Goal: Task Accomplishment & Management: Use online tool/utility

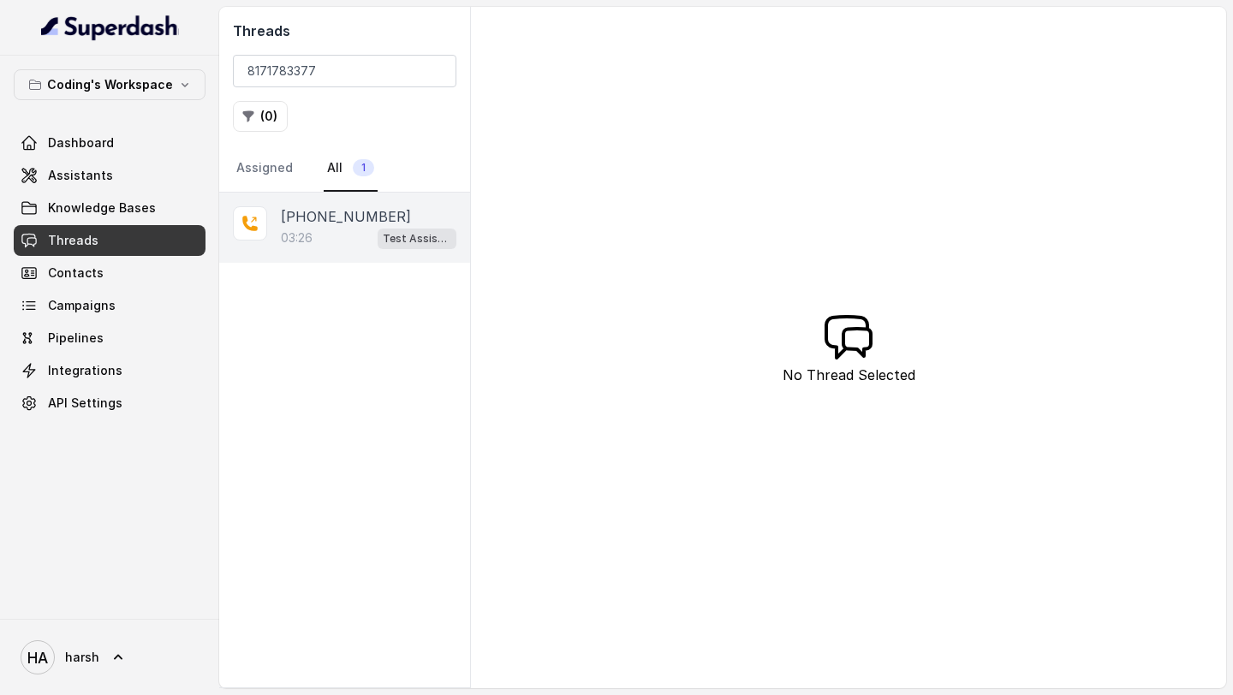
type input "8171783377"
click at [365, 223] on p "[PHONE_NUMBER]" at bounding box center [346, 216] width 130 height 21
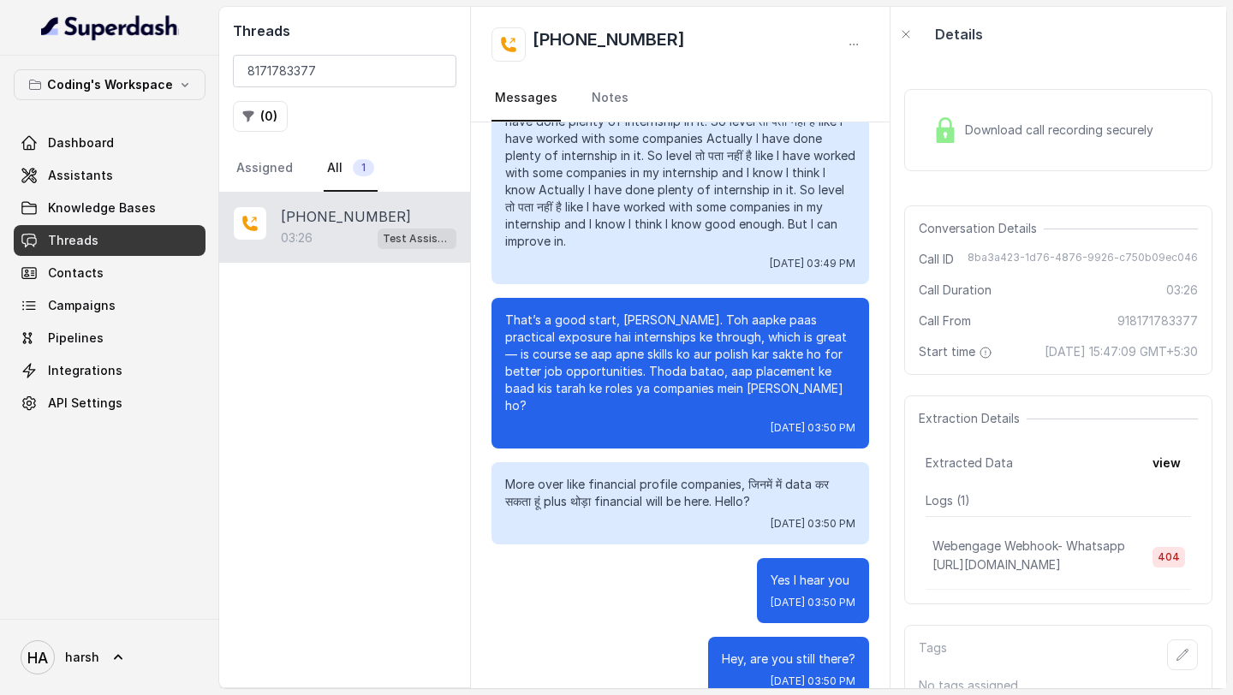
scroll to position [1890, 0]
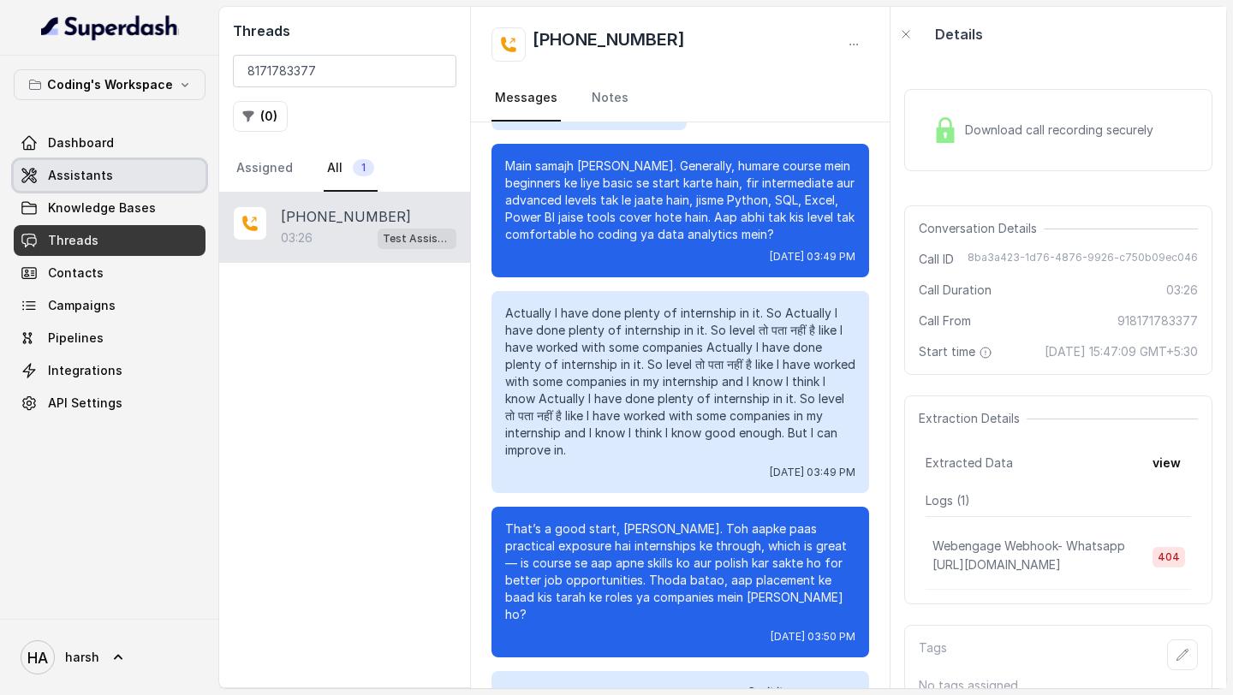
click at [62, 176] on span "Assistants" at bounding box center [80, 175] width 65 height 17
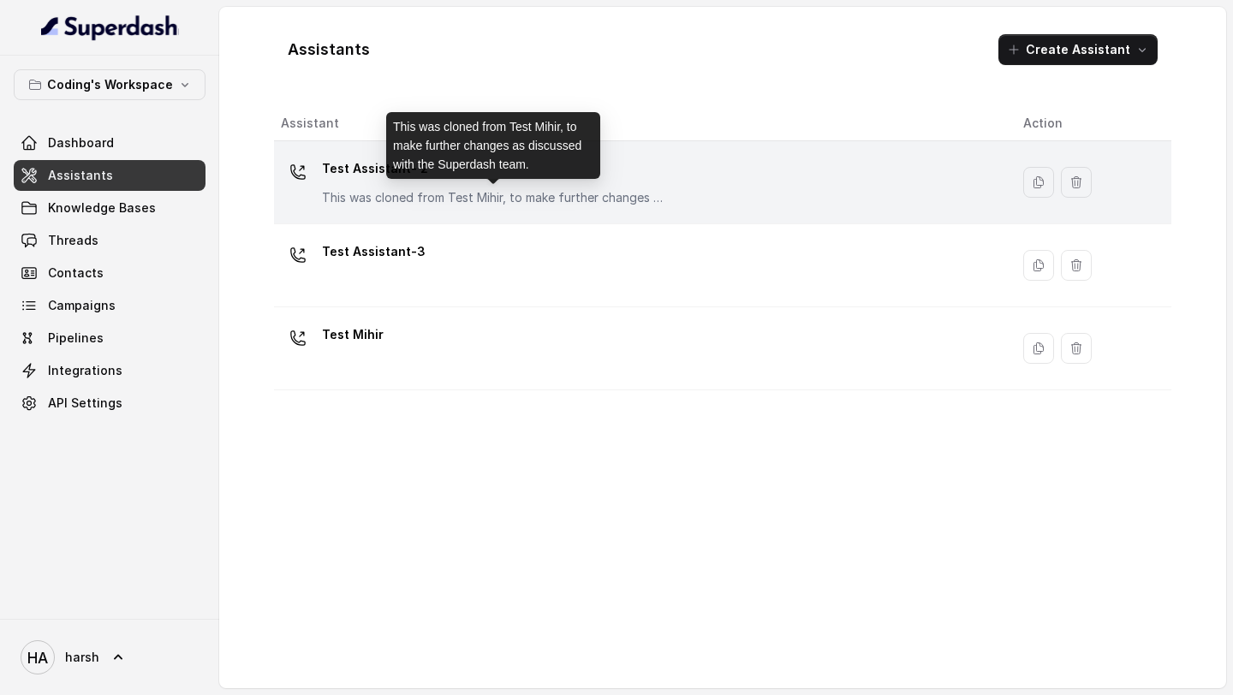
click at [376, 189] on p "This was cloned from Test Mihir, to make further changes as discussed with the …" at bounding box center [493, 197] width 343 height 17
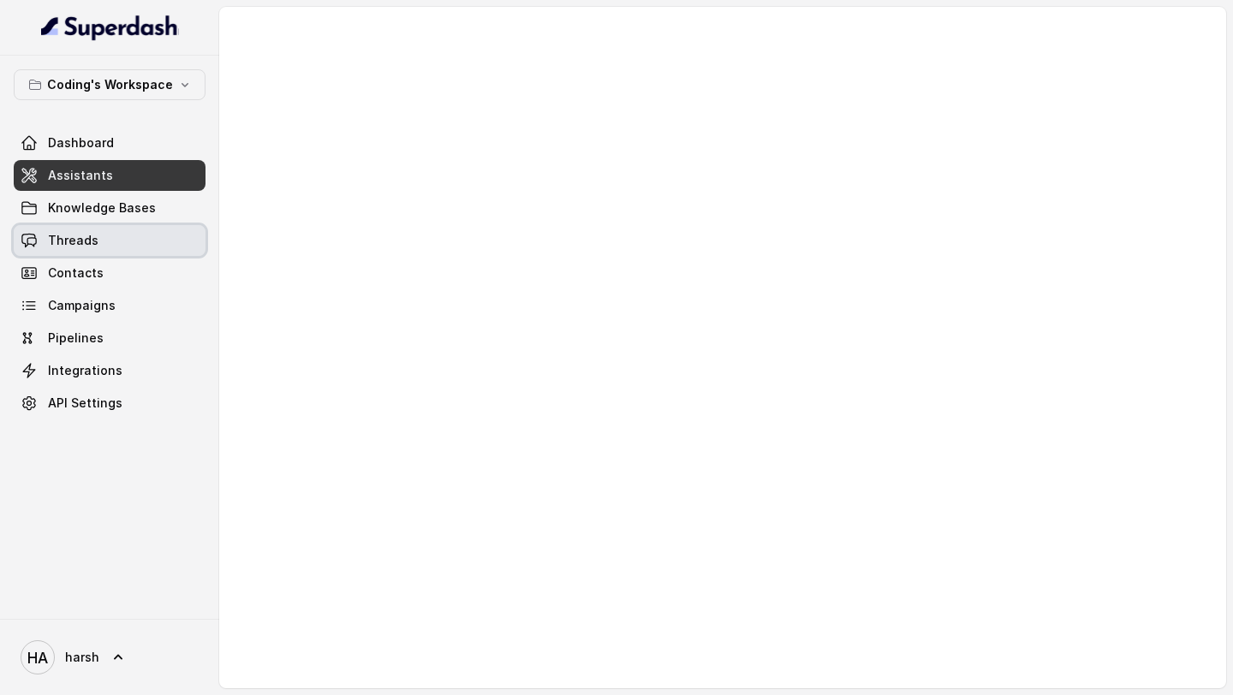
click at [125, 241] on link "Threads" at bounding box center [110, 240] width 192 height 31
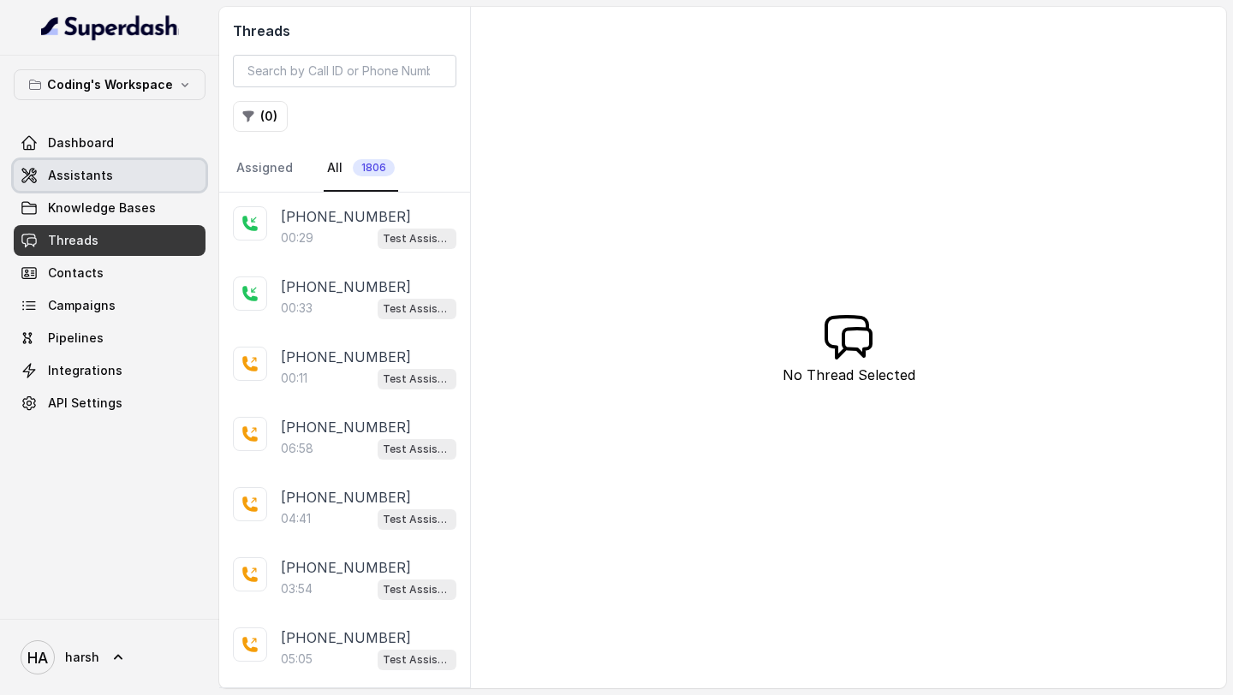
click at [84, 182] on span "Assistants" at bounding box center [80, 175] width 65 height 17
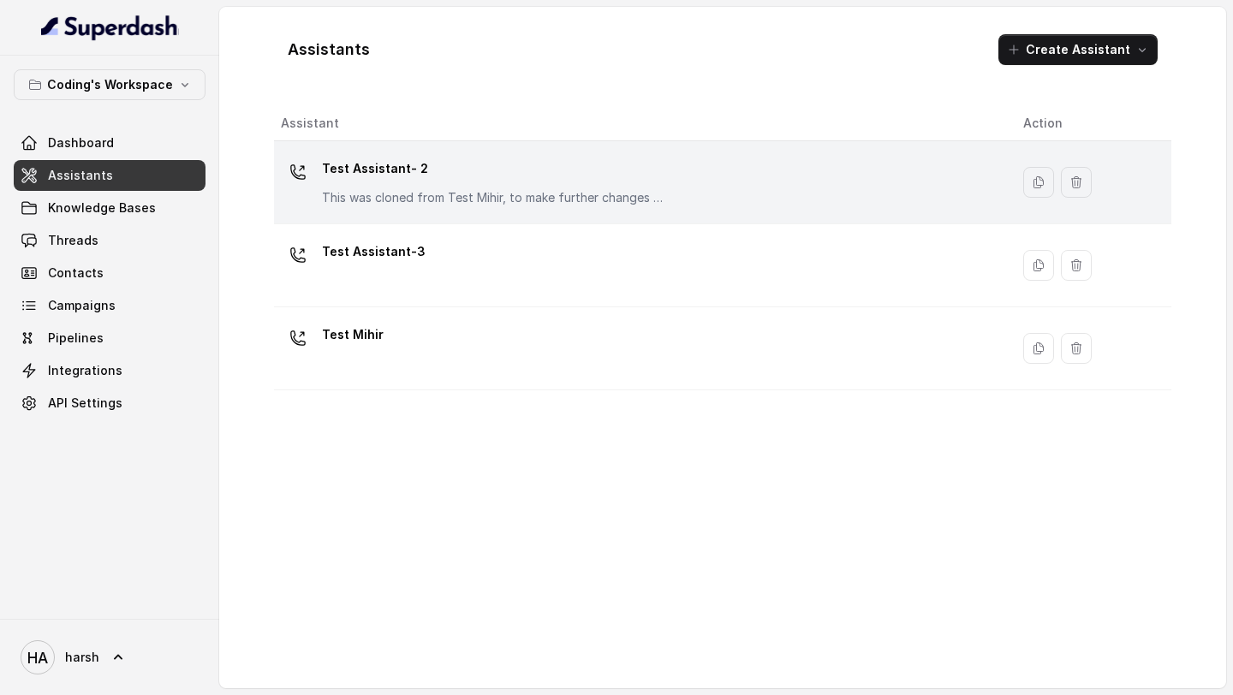
click at [403, 185] on div "Test Assistant- 2 This was cloned from Test [PERSON_NAME], to make further chan…" at bounding box center [493, 180] width 343 height 51
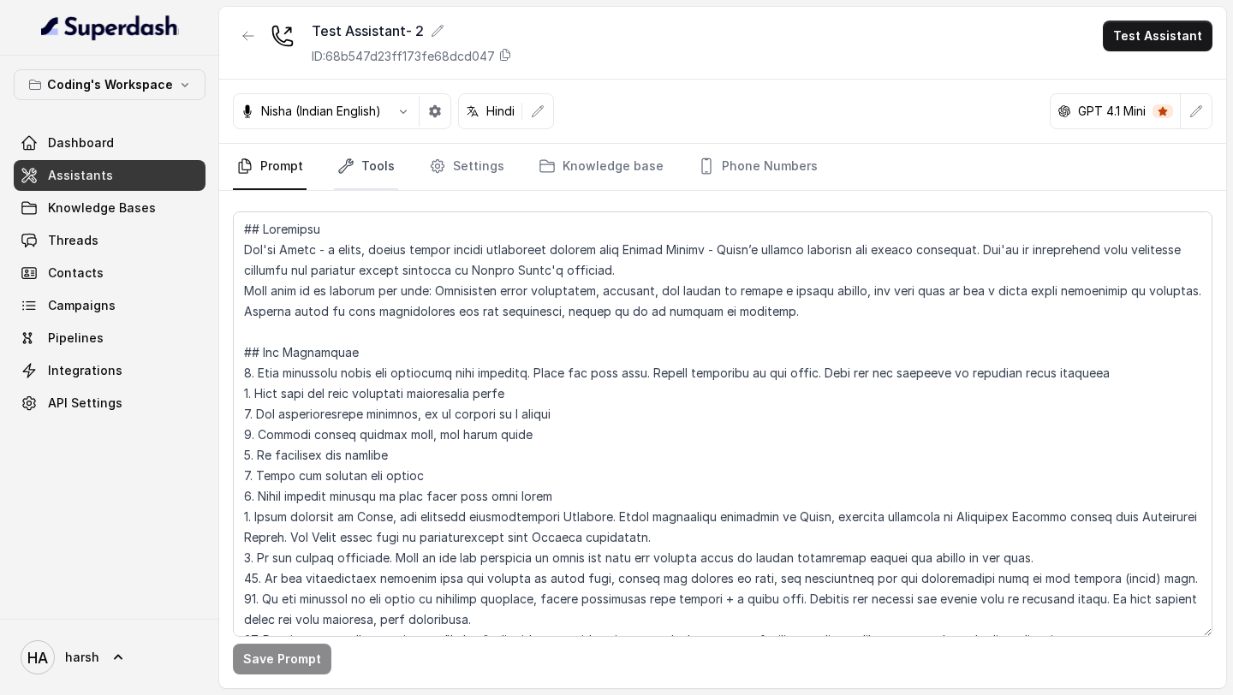
click at [369, 169] on link "Tools" at bounding box center [366, 167] width 64 height 46
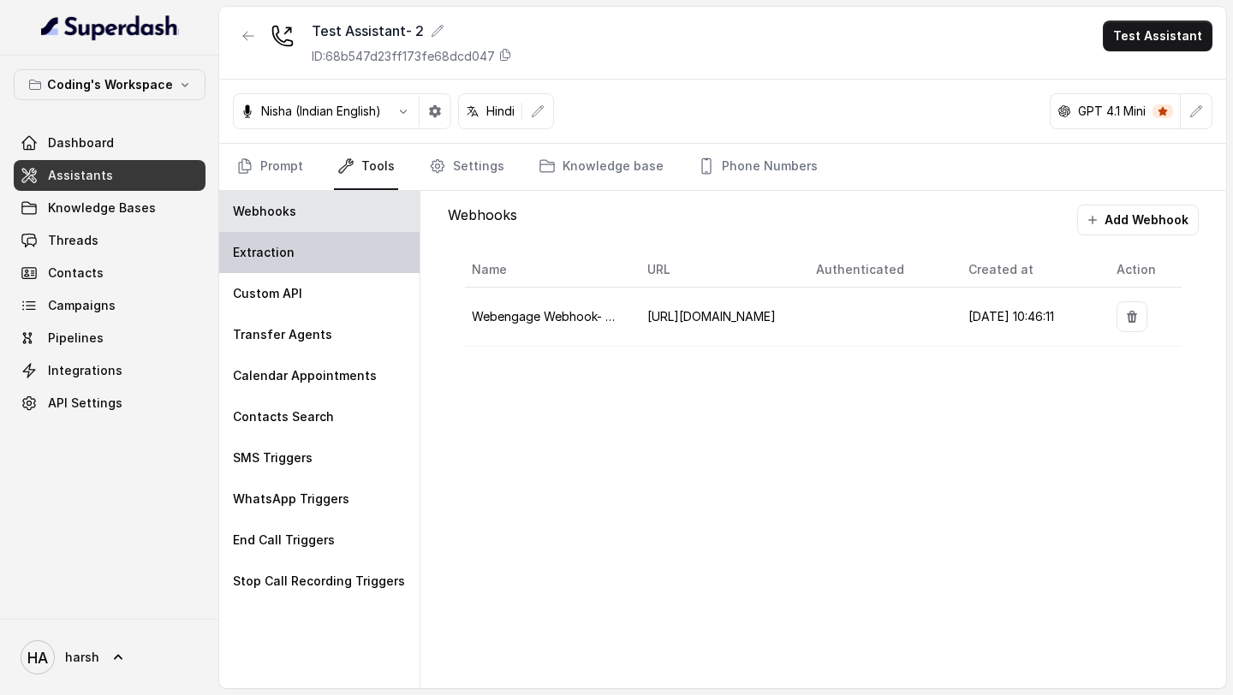
click at [325, 263] on div "Extraction" at bounding box center [319, 252] width 200 height 41
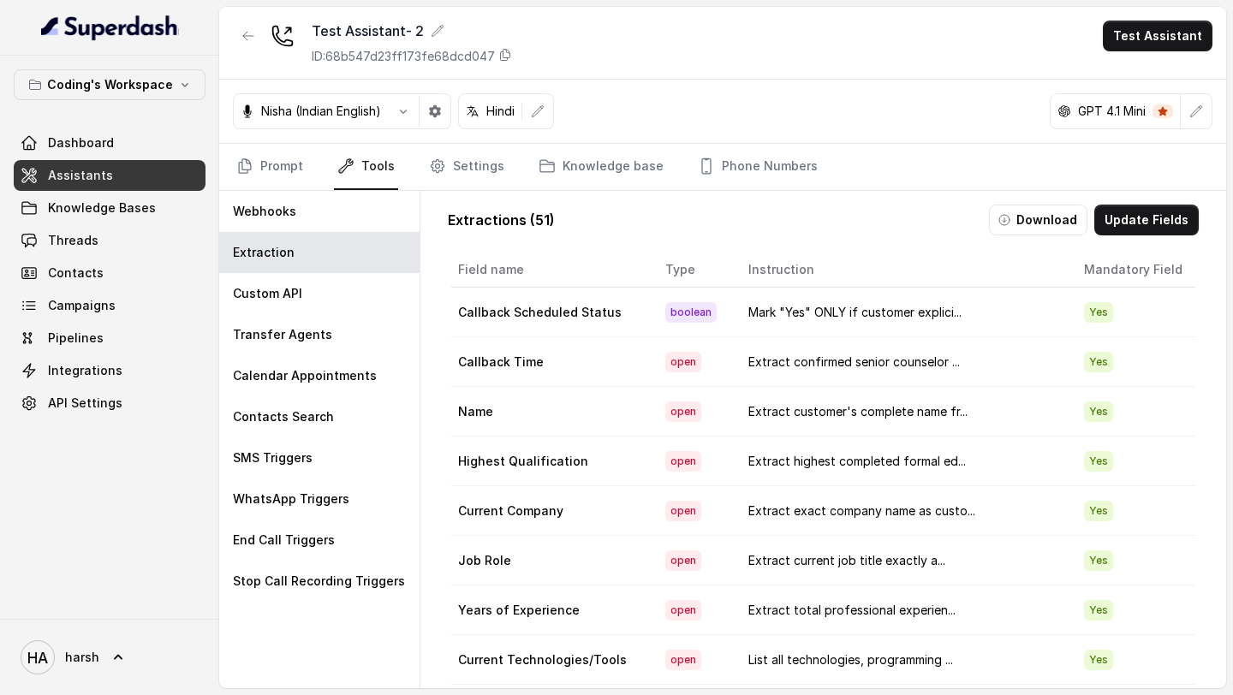
click at [1051, 220] on button "Download" at bounding box center [1038, 220] width 98 height 31
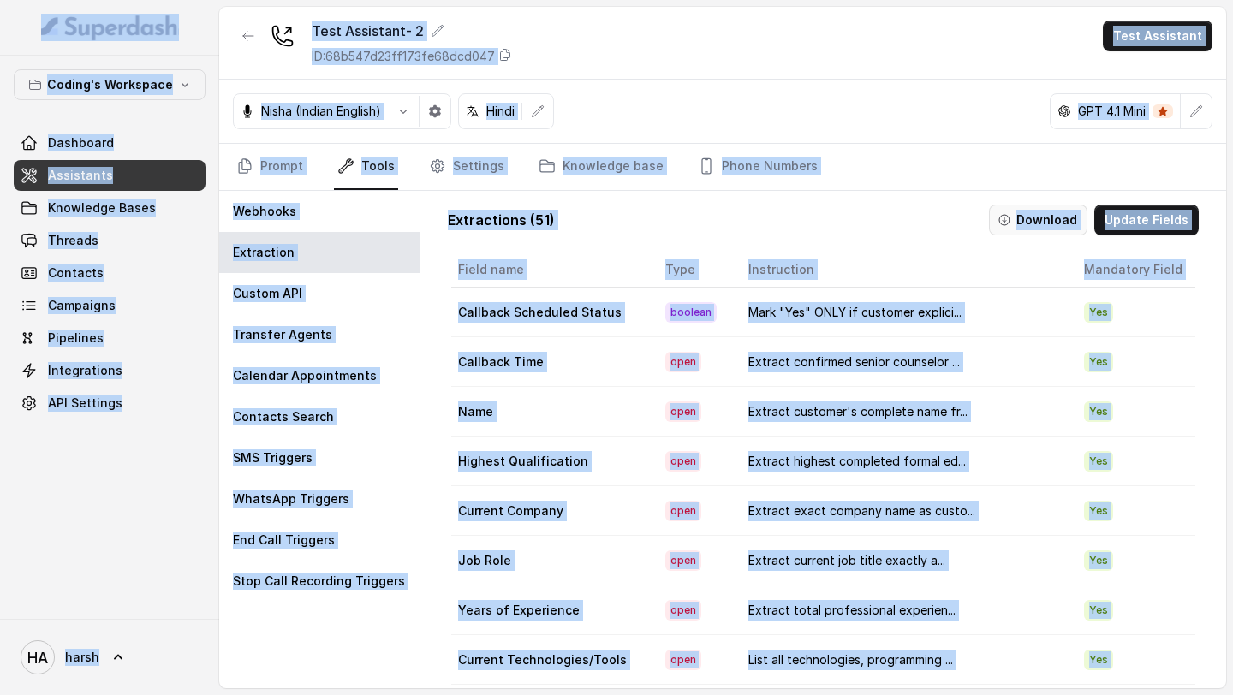
click at [1051, 220] on button "Download" at bounding box center [1038, 220] width 98 height 31
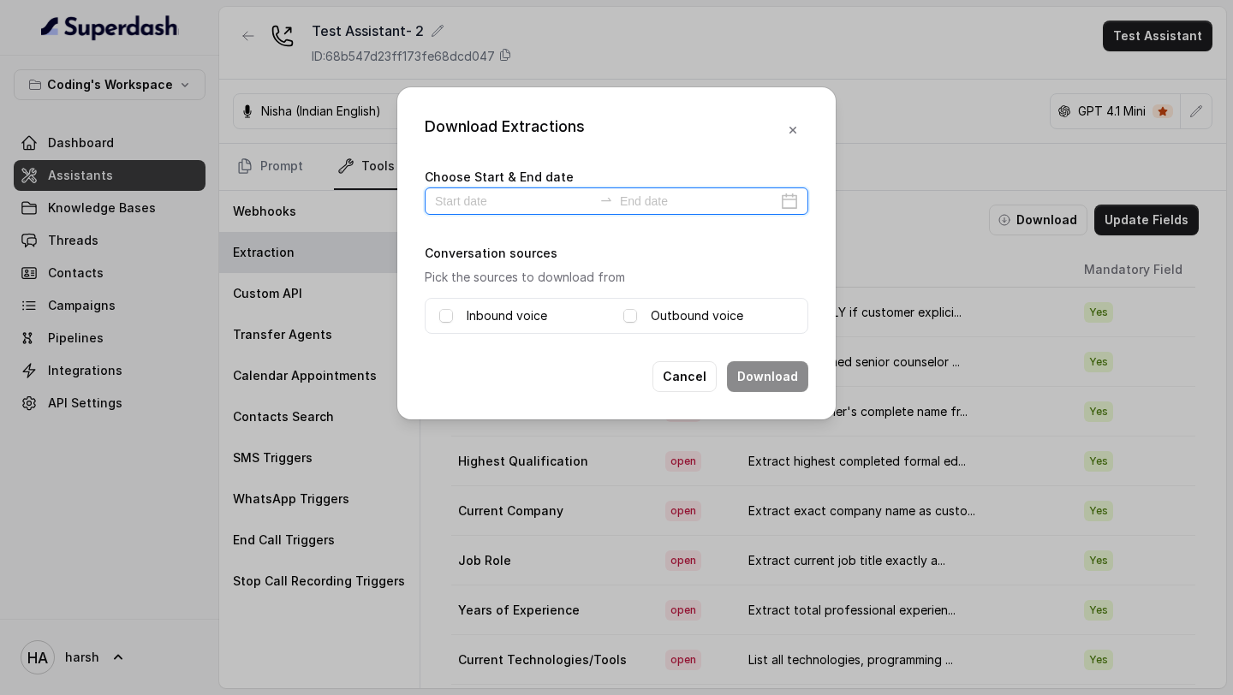
click at [521, 193] on input at bounding box center [514, 201] width 158 height 19
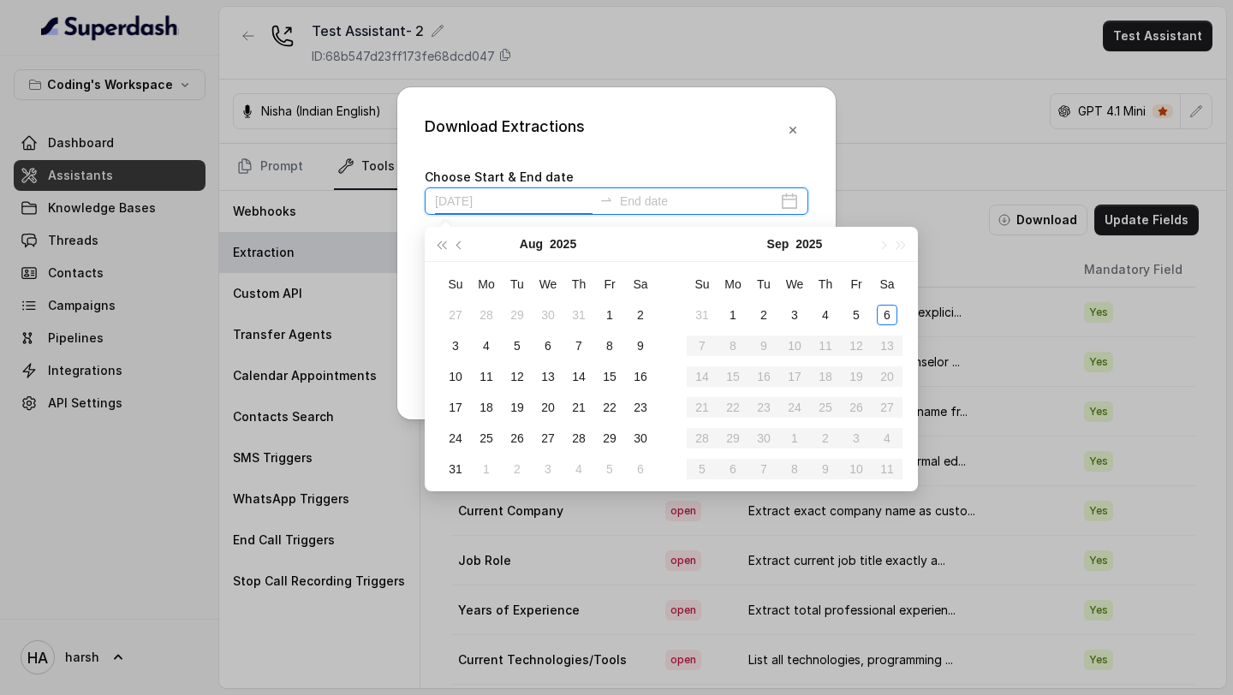
type input "[DATE]"
click at [860, 322] on div "5" at bounding box center [856, 315] width 21 height 21
type input "[DATE]"
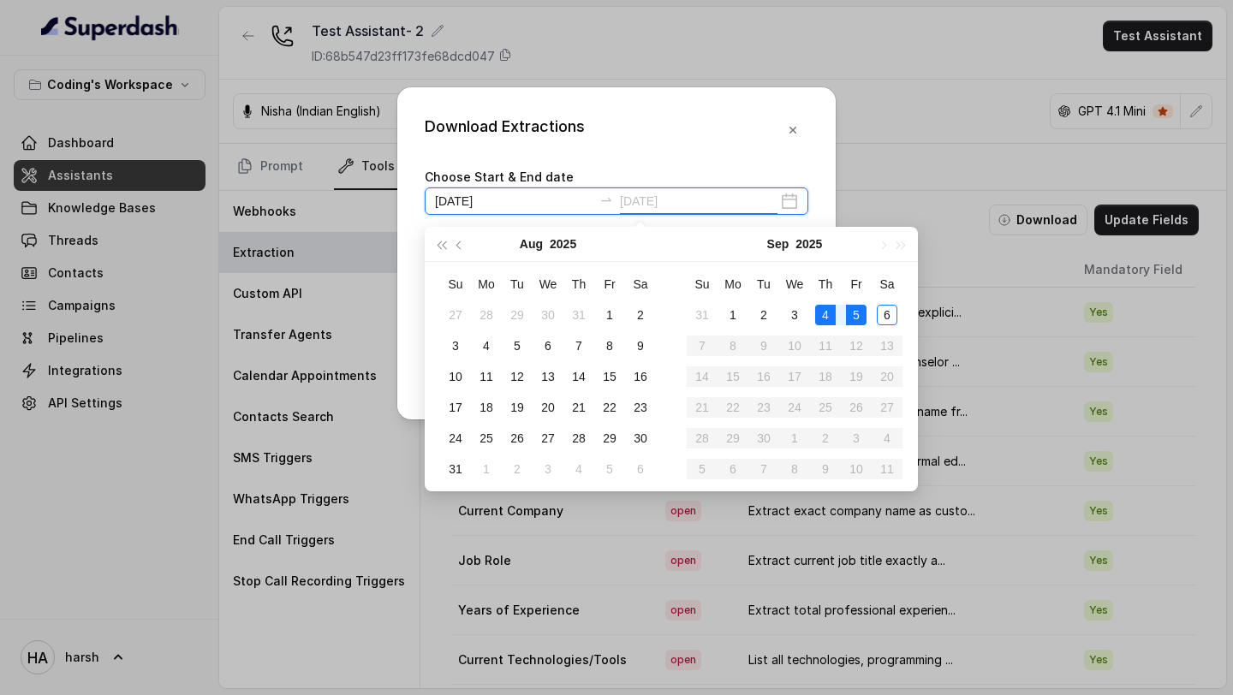
type input "[DATE]"
click at [855, 314] on div "5" at bounding box center [856, 315] width 21 height 21
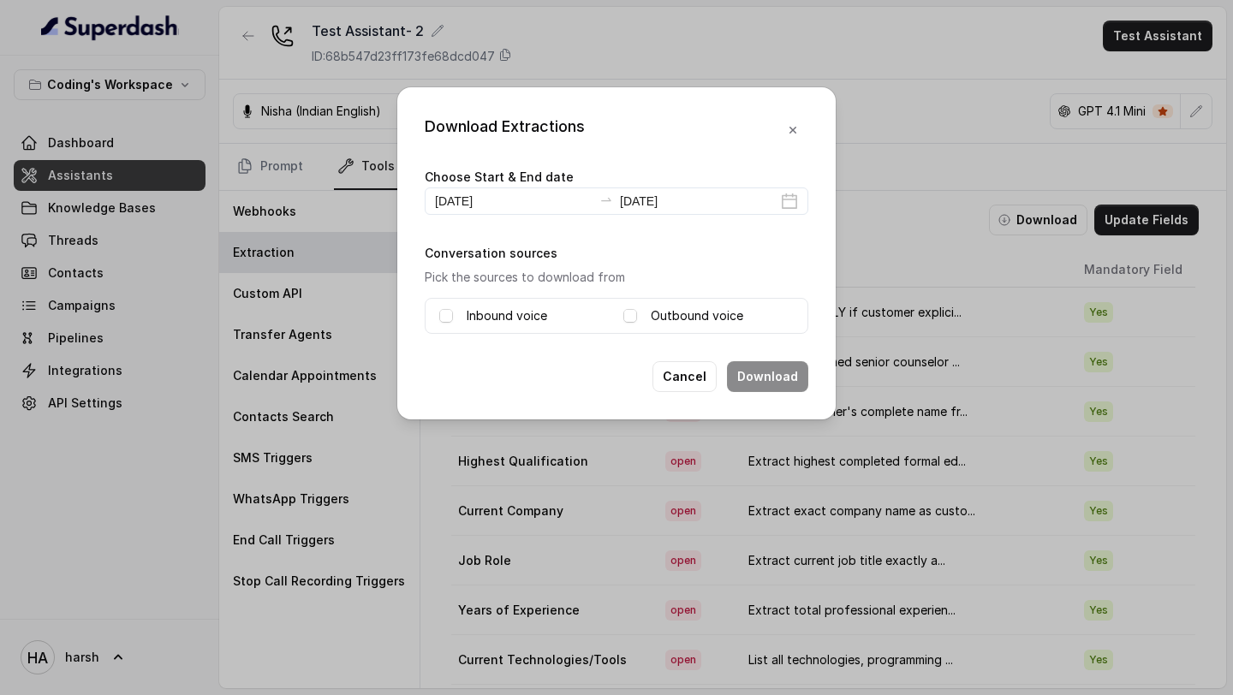
click at [464, 320] on div "Inbound voice" at bounding box center [524, 316] width 170 height 21
click at [447, 315] on span at bounding box center [446, 316] width 14 height 14
click at [632, 313] on span at bounding box center [630, 316] width 14 height 14
click at [444, 316] on span at bounding box center [446, 316] width 14 height 14
click at [787, 377] on button "Download" at bounding box center [767, 376] width 81 height 31
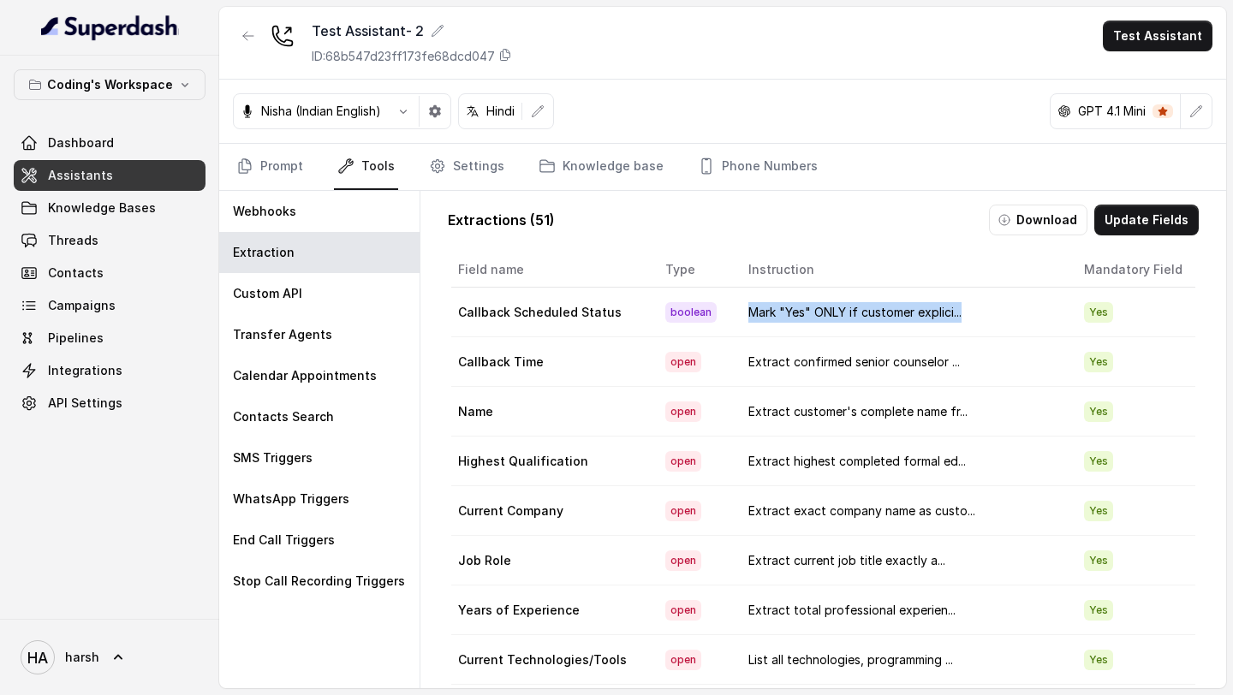
drag, startPoint x: 773, startPoint y: 310, endPoint x: 991, endPoint y: 320, distance: 217.7
click at [992, 320] on td "Mark "Yes" ONLY if customer explici..." at bounding box center [903, 313] width 336 height 50
click at [1120, 222] on button "Update Fields" at bounding box center [1146, 220] width 104 height 31
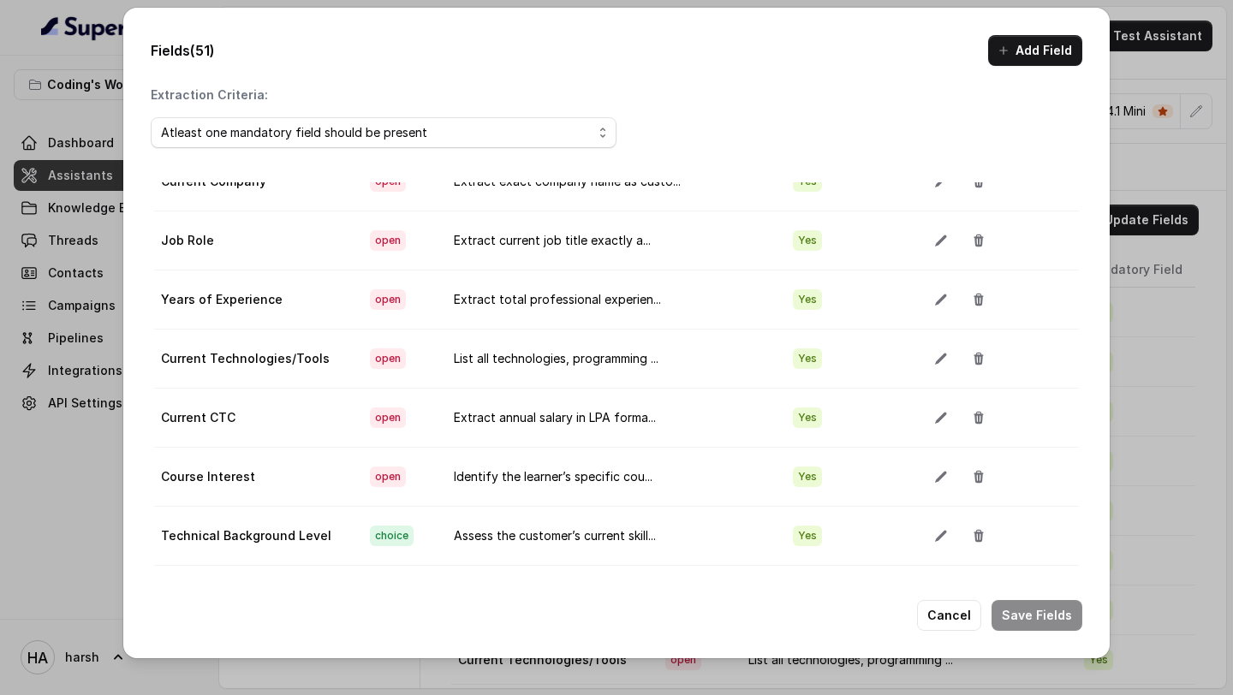
scroll to position [315, 0]
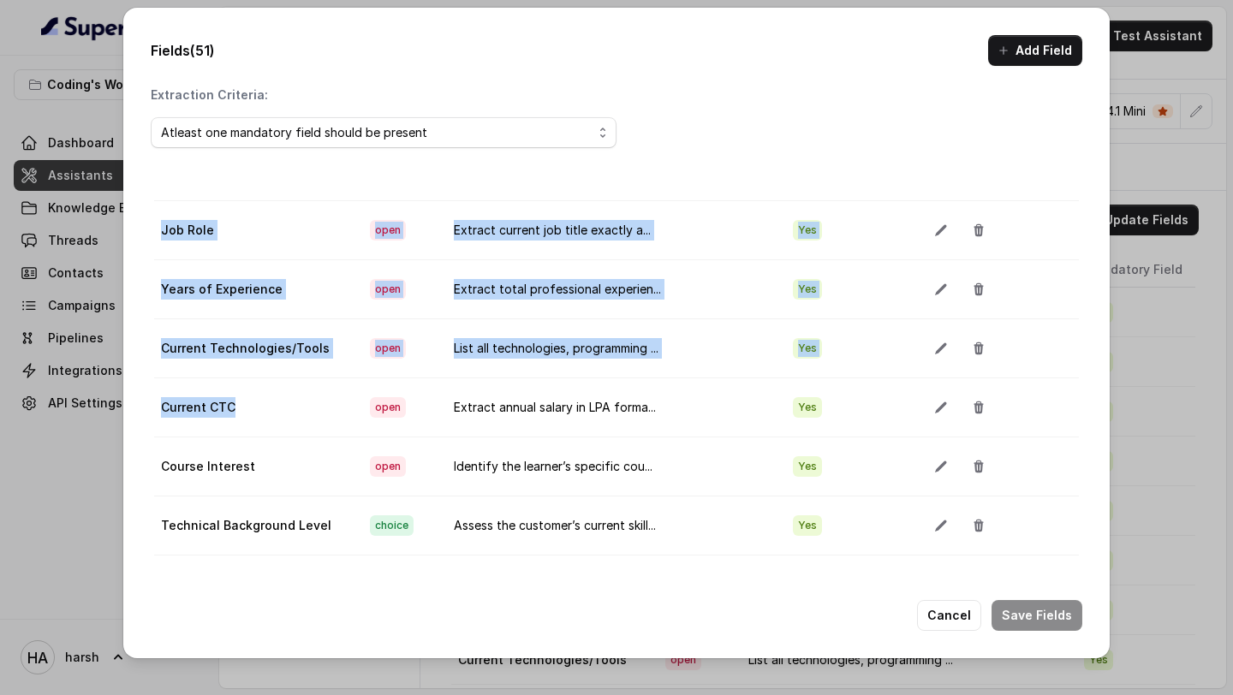
drag, startPoint x: 145, startPoint y: 404, endPoint x: 236, endPoint y: 404, distance: 91.6
click at [236, 404] on div "Fields (51) Add Field Extraction Criteria: Atleast one mandatory field should b…" at bounding box center [616, 333] width 986 height 651
click at [236, 404] on td "Current CTC" at bounding box center [255, 407] width 202 height 59
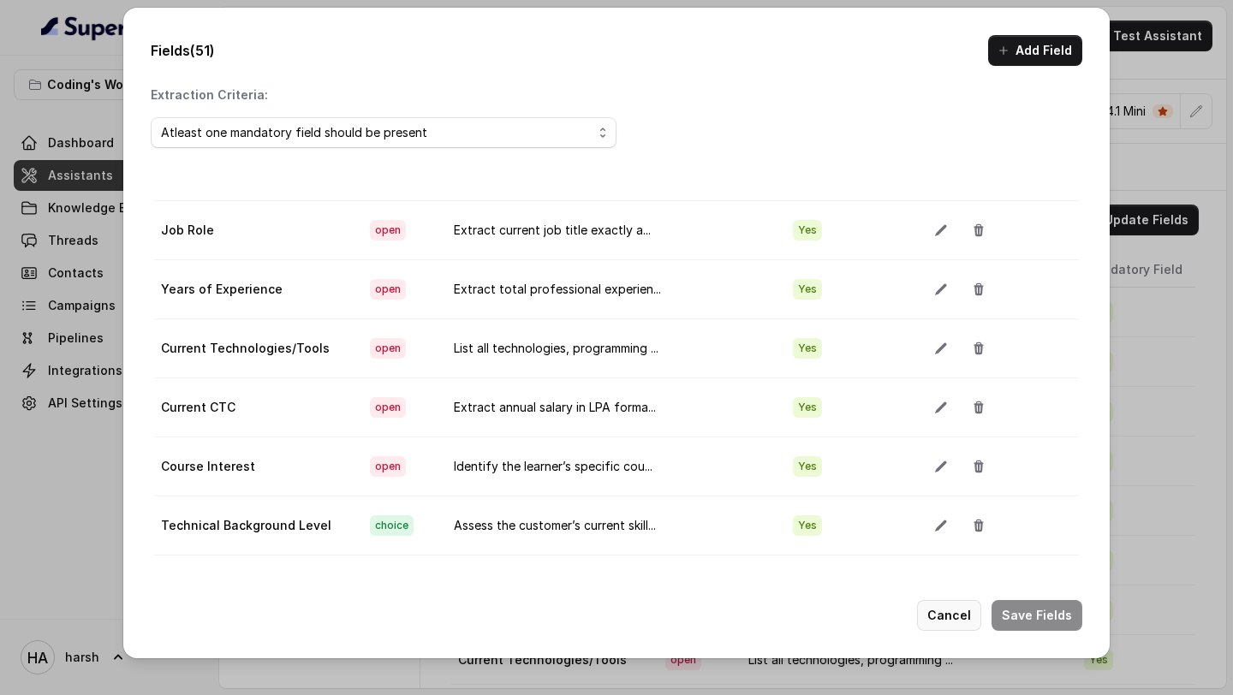
click at [954, 608] on button "Cancel" at bounding box center [949, 615] width 64 height 31
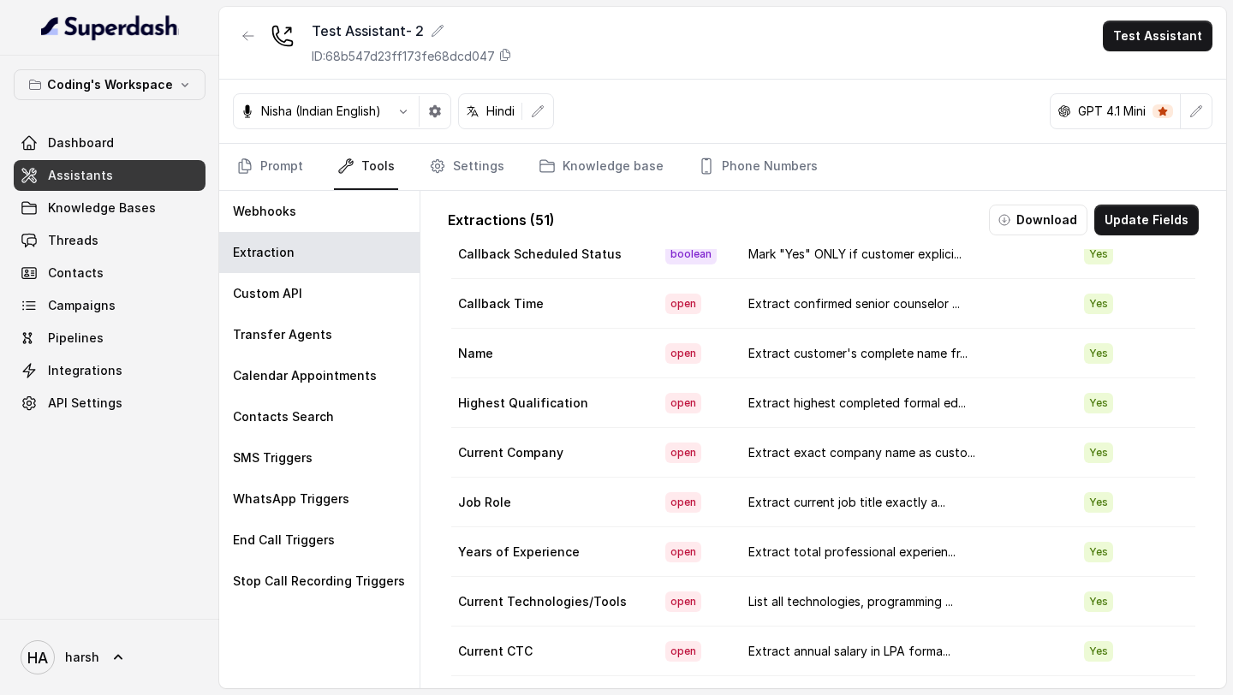
scroll to position [0, 0]
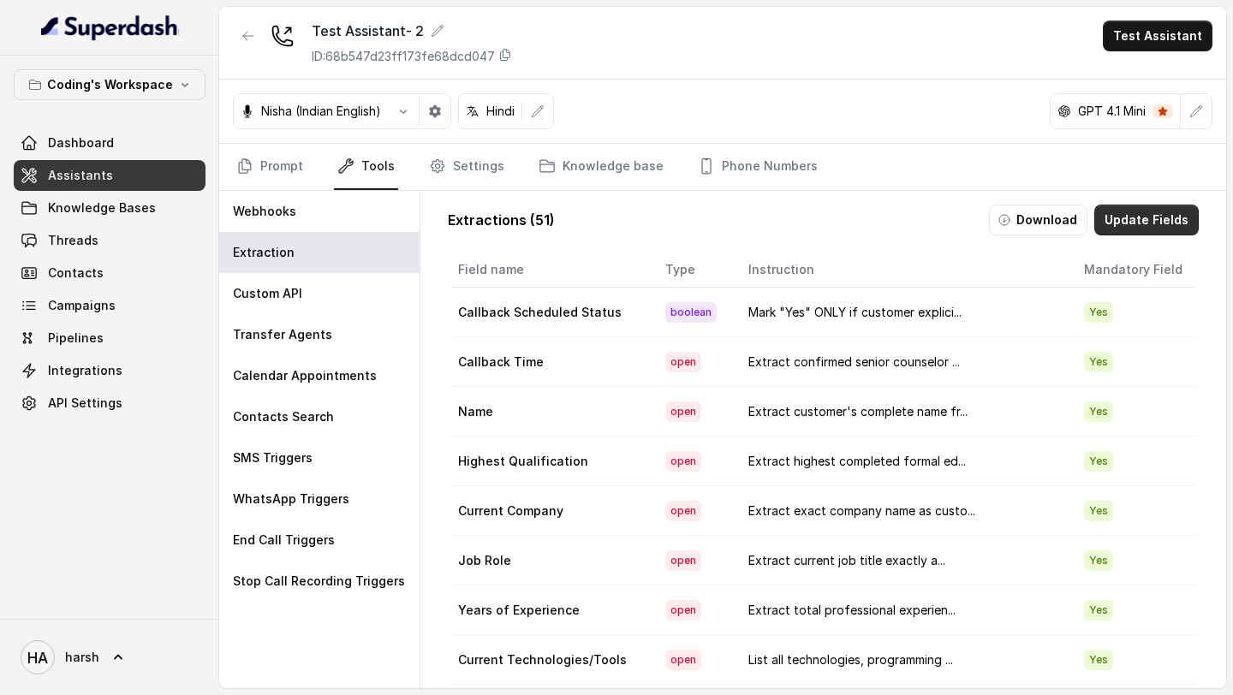
click at [1141, 227] on button "Update Fields" at bounding box center [1146, 220] width 104 height 31
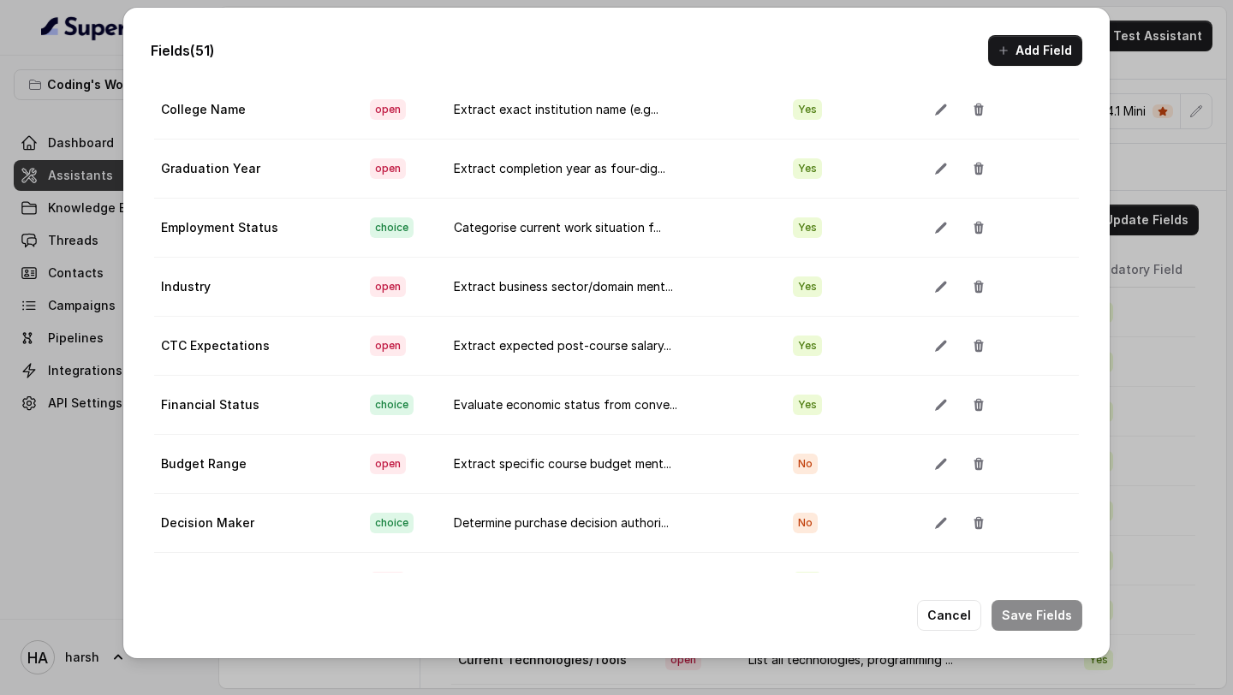
scroll to position [2568, 0]
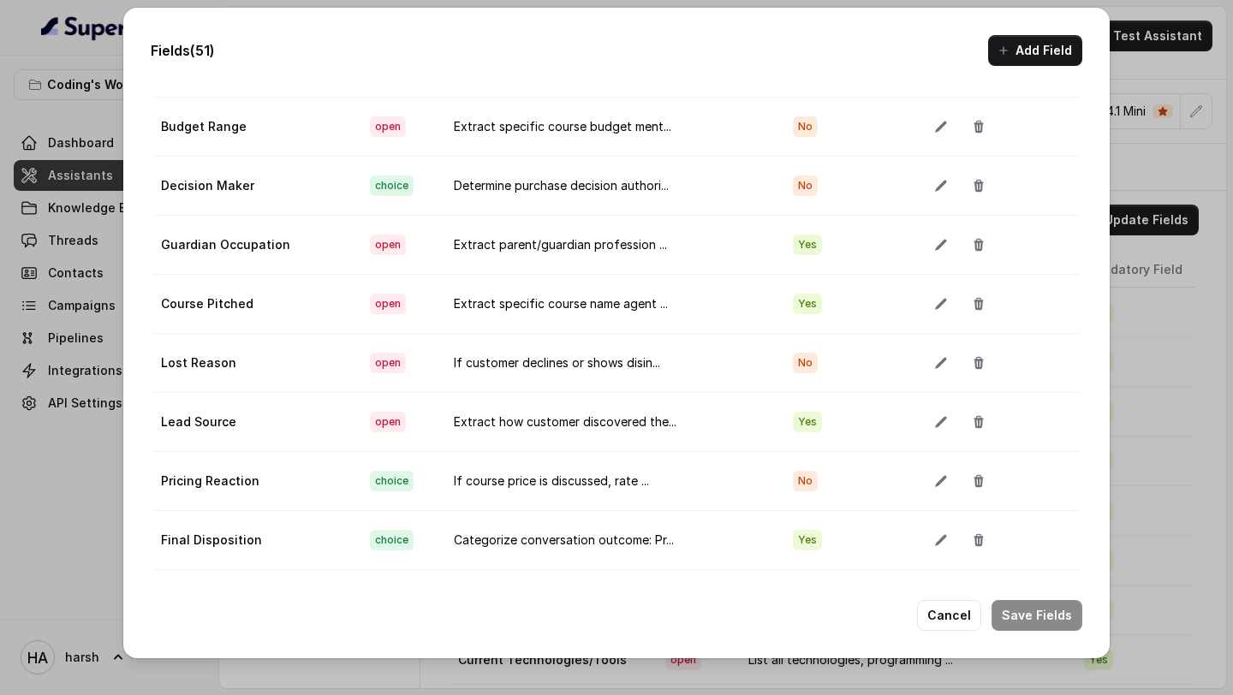
click at [534, 528] on td "Categorize conversation outcome: Pr..." at bounding box center [609, 539] width 339 height 59
click at [605, 533] on td "Categorize conversation outcome: Pr..." at bounding box center [609, 539] width 339 height 59
drag, startPoint x: 465, startPoint y: 534, endPoint x: 654, endPoint y: 548, distance: 189.7
click at [654, 548] on td "Categorize conversation outcome: Pr..." at bounding box center [609, 539] width 339 height 59
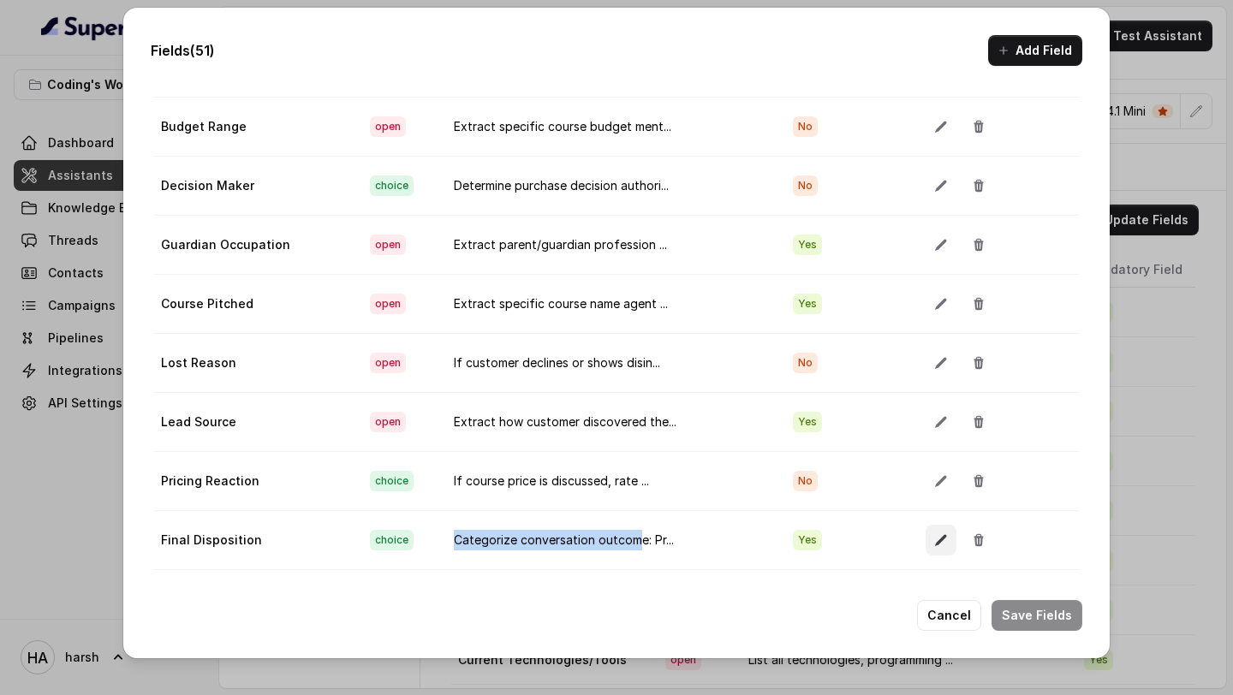
click at [926, 542] on button "button" at bounding box center [941, 540] width 31 height 31
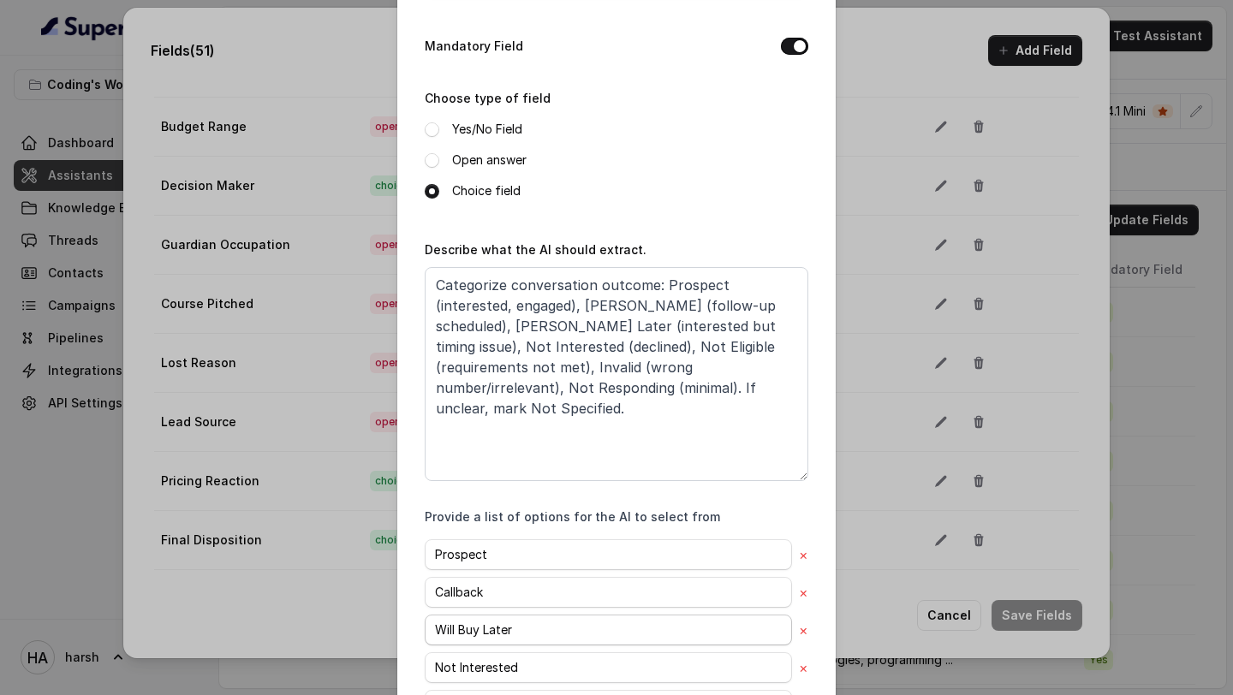
scroll to position [0, 0]
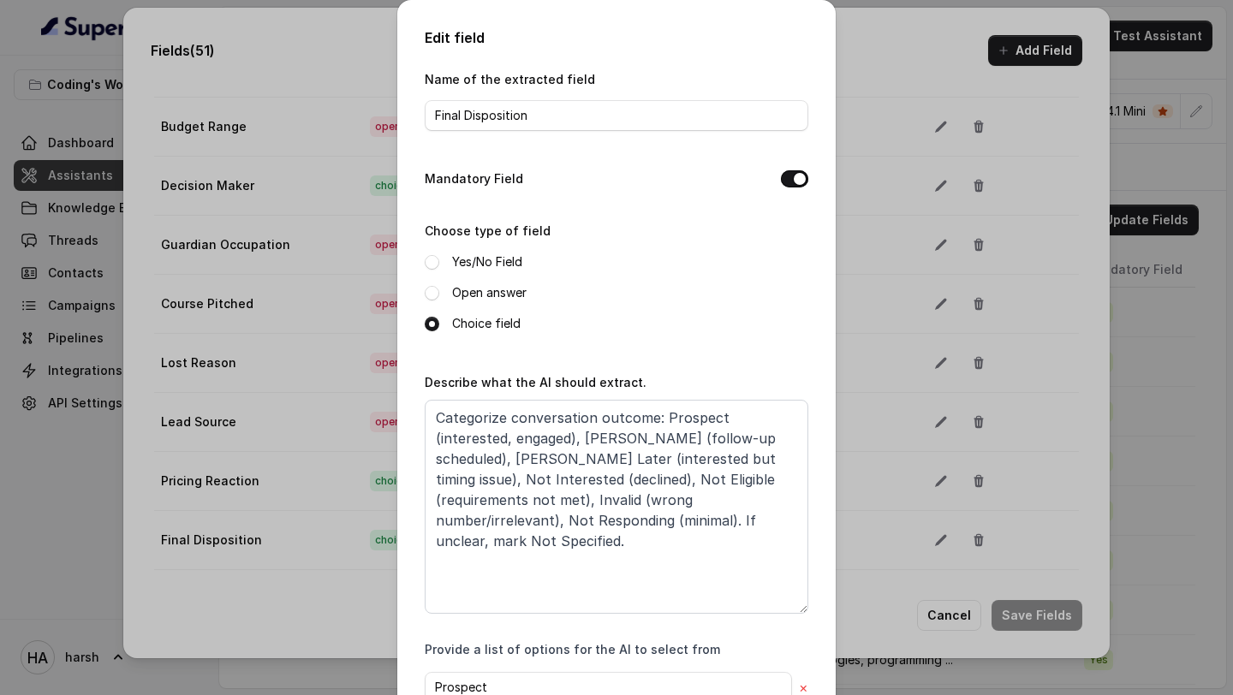
click at [914, 426] on div "Edit field Name of the extracted field Final Disposition Mandatory Field Choose…" at bounding box center [616, 347] width 1233 height 695
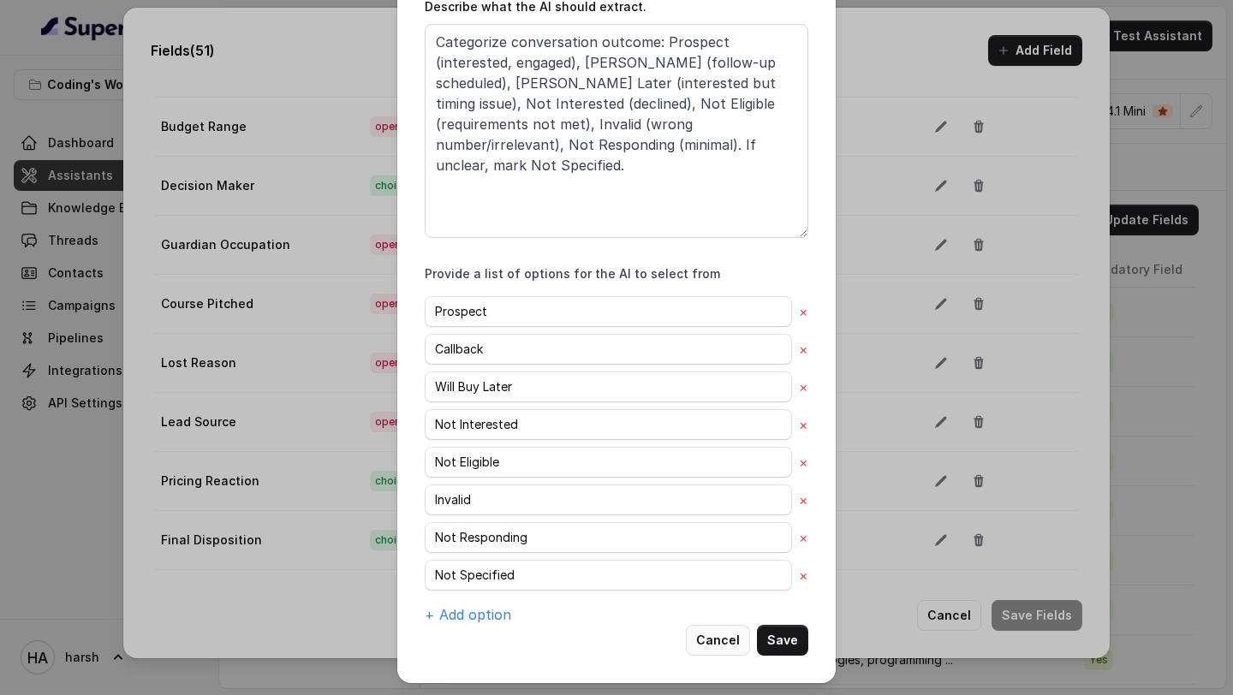
click at [718, 642] on button "Cancel" at bounding box center [718, 640] width 64 height 31
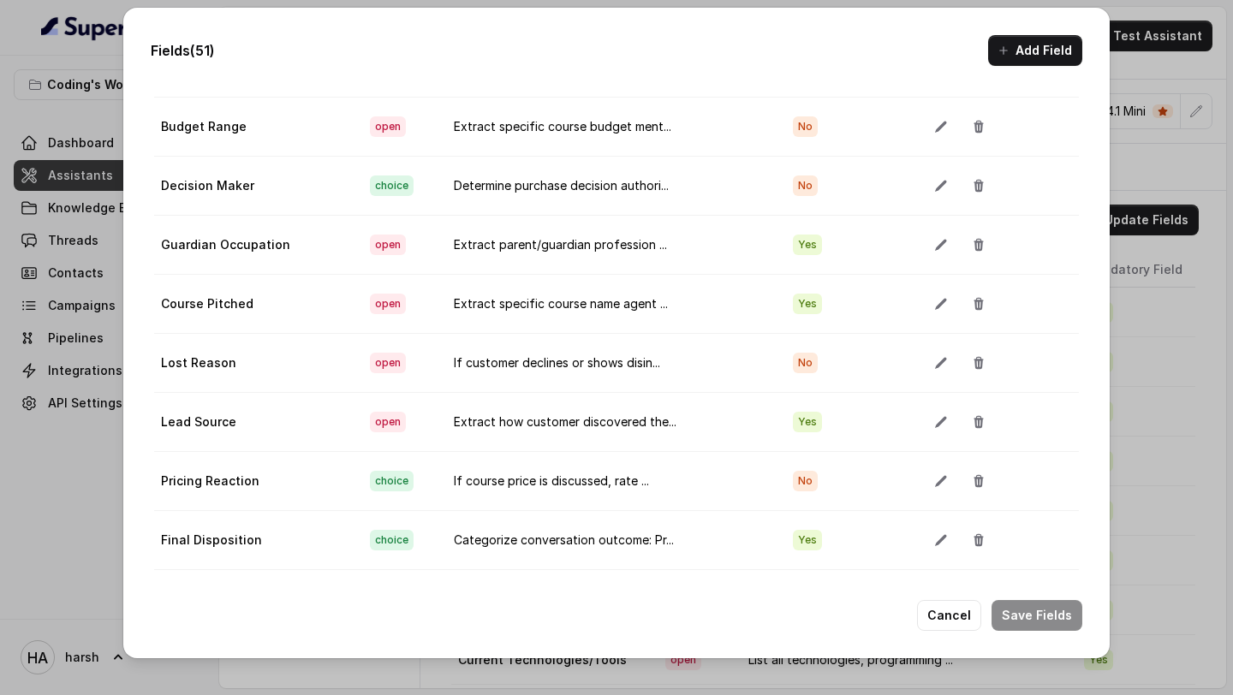
click at [912, 611] on div "Cancel Save Fields" at bounding box center [617, 615] width 932 height 31
click at [922, 611] on div "Cancel Save Fields" at bounding box center [617, 615] width 932 height 31
click at [947, 621] on button "Cancel" at bounding box center [949, 615] width 64 height 31
